Goal: Entertainment & Leisure: Consume media (video, audio)

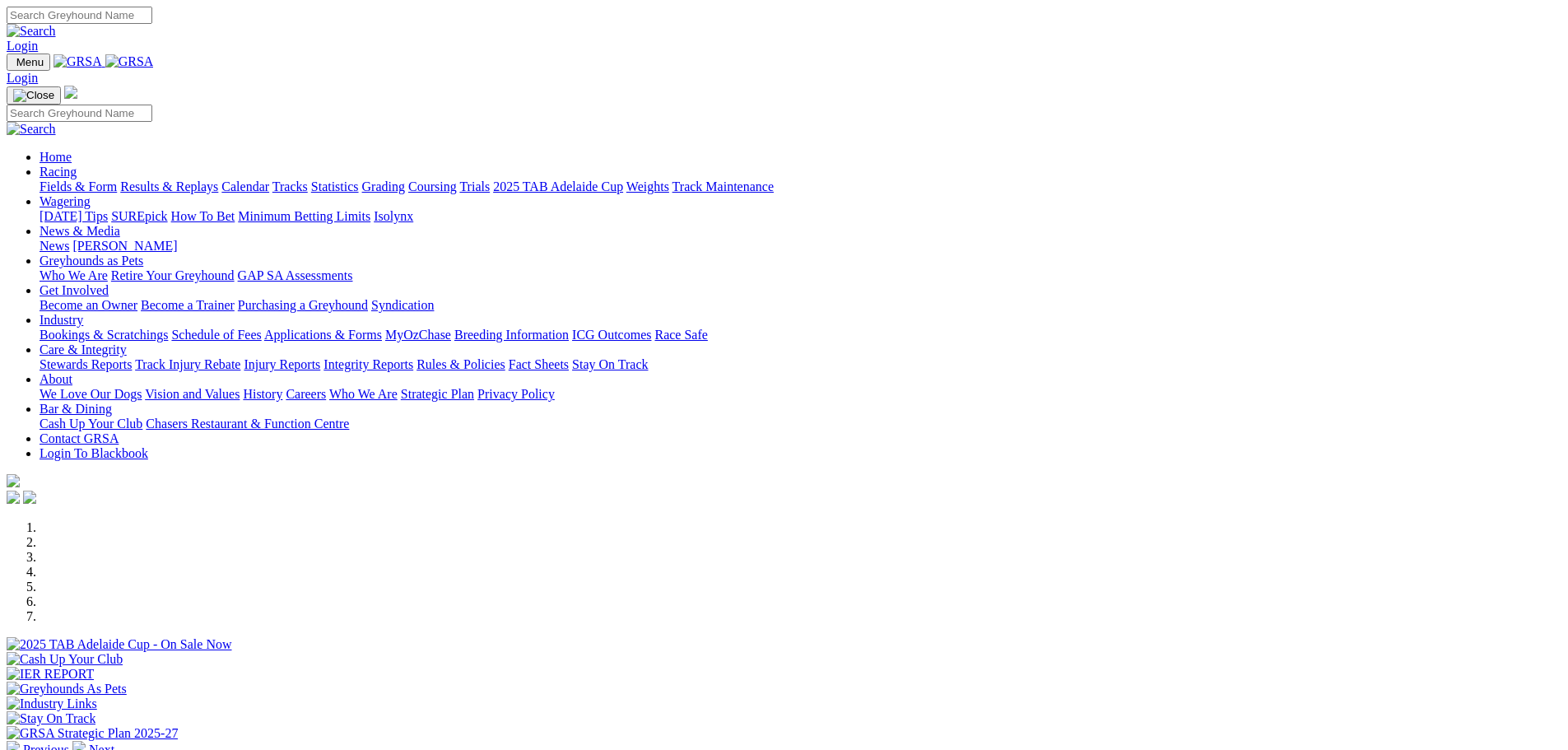
click at [218, 180] on link "Results & Replays" at bounding box center [169, 186] width 98 height 14
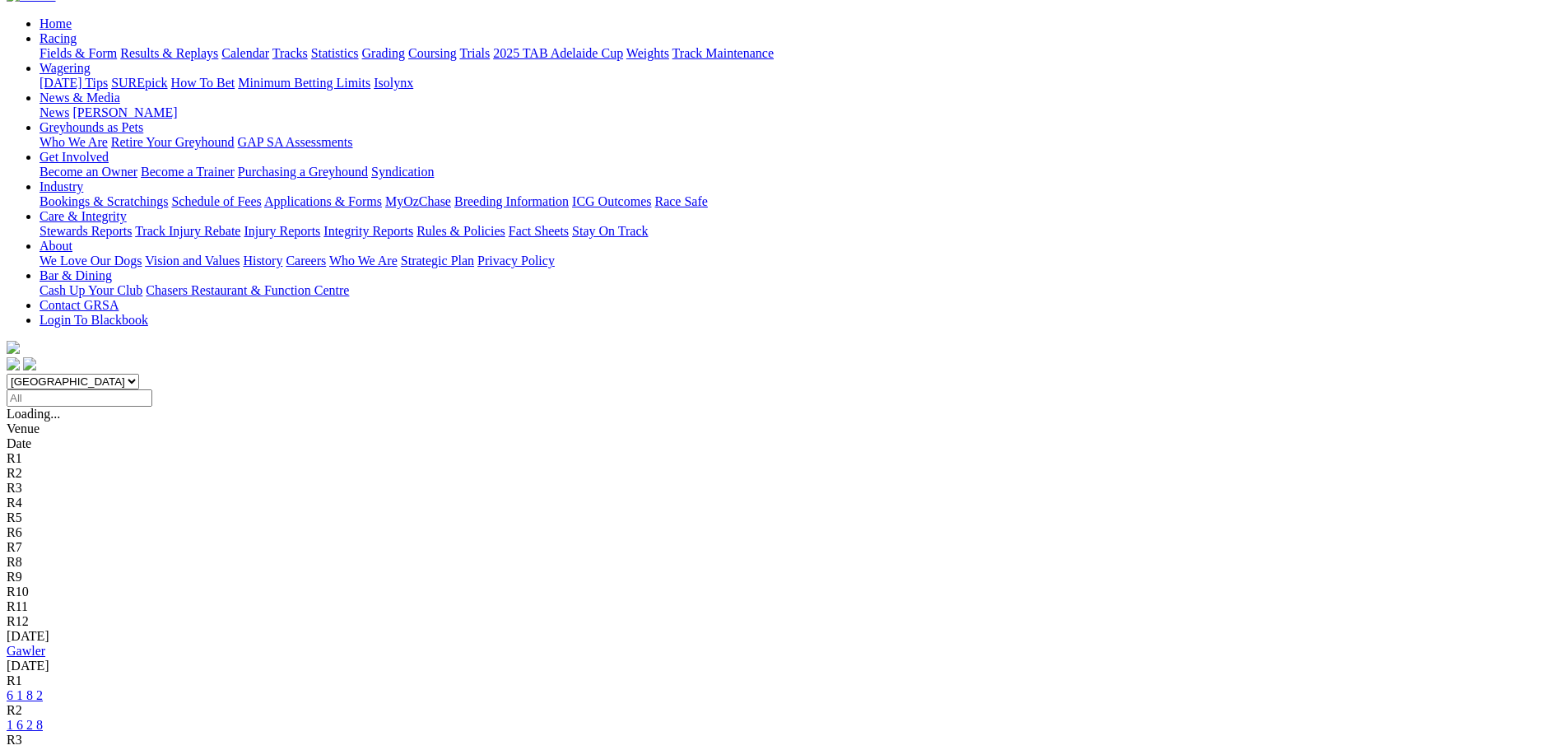
scroll to position [165, 0]
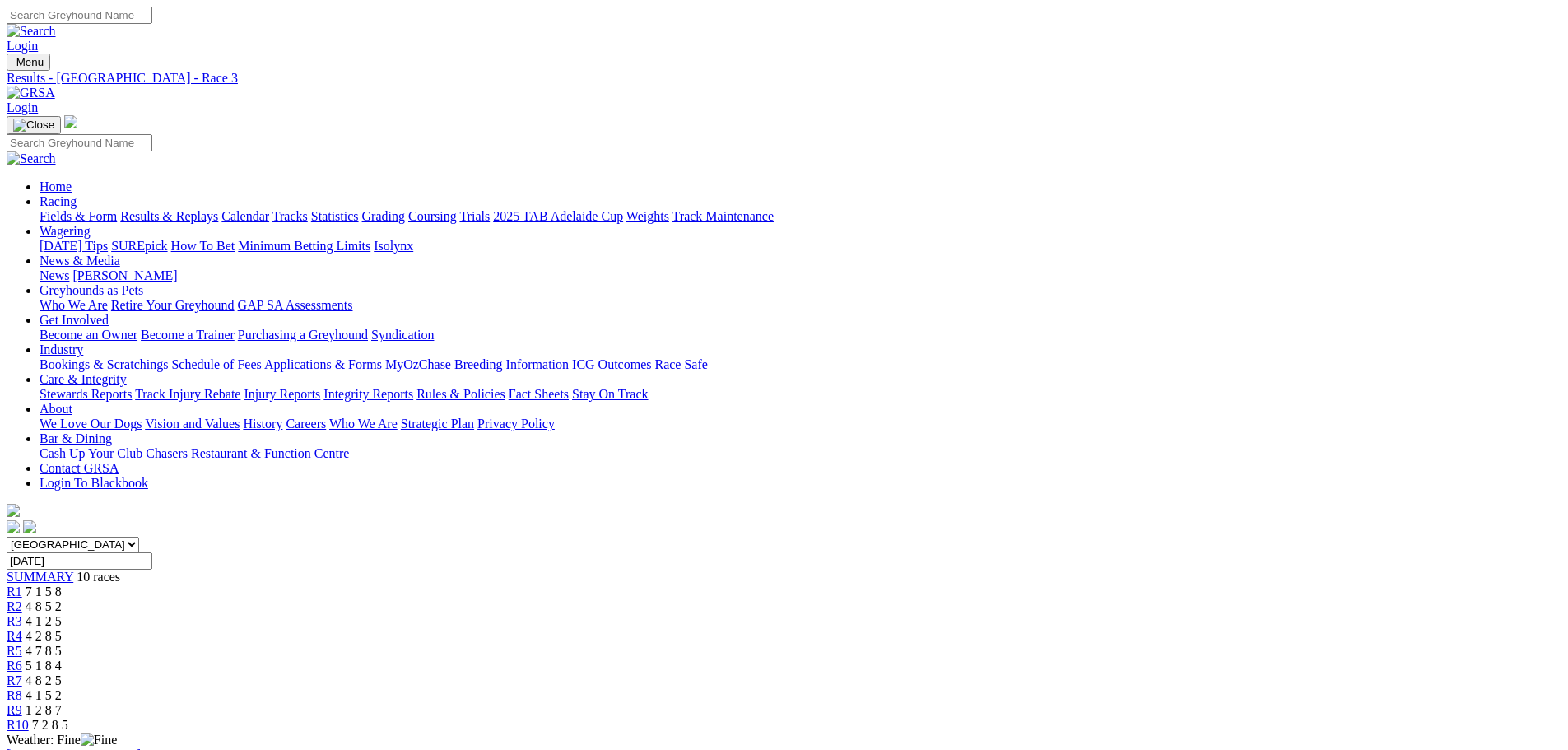
click at [22, 673] on link "R7" at bounding box center [14, 680] width 16 height 14
